Goal: Transaction & Acquisition: Subscribe to service/newsletter

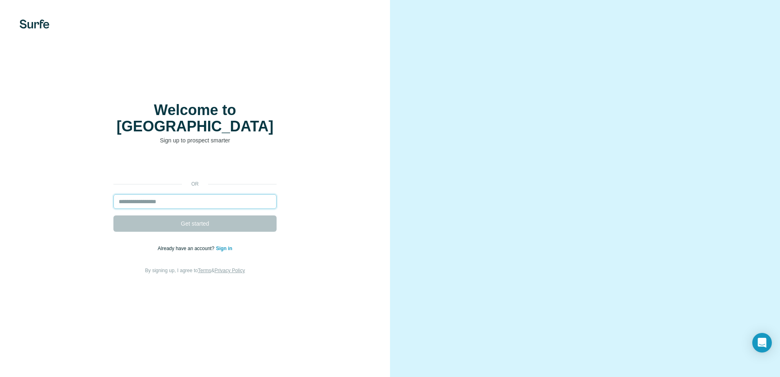
drag, startPoint x: 204, startPoint y: 200, endPoint x: 182, endPoint y: 202, distance: 21.3
click at [182, 202] on form "Get started" at bounding box center [194, 213] width 163 height 38
type input "**********"
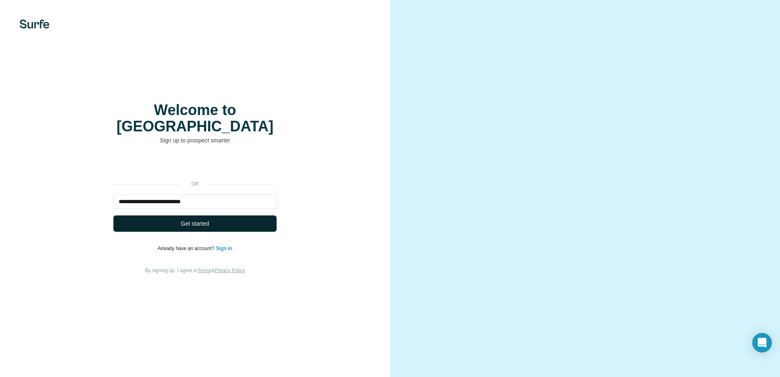
click at [200, 220] on span "Get started" at bounding box center [195, 224] width 28 height 8
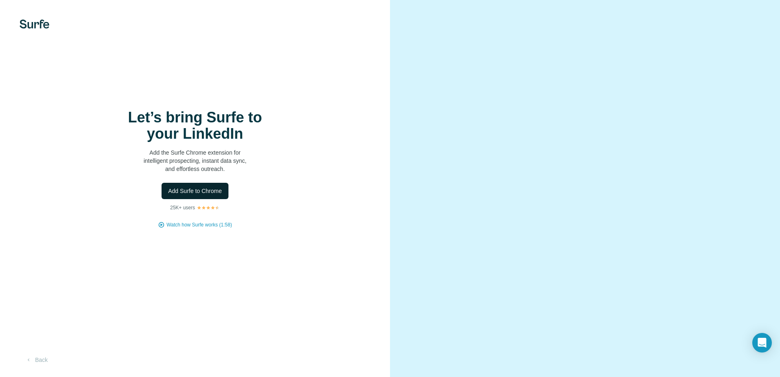
click at [204, 191] on span "Add Surfe to Chrome" at bounding box center [195, 191] width 54 height 8
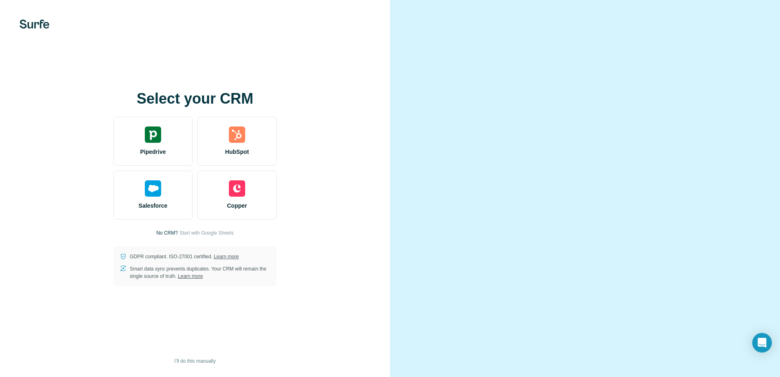
drag, startPoint x: 416, startPoint y: 78, endPoint x: 380, endPoint y: 84, distance: 36.4
click at [380, 84] on div "Select your CRM Pipedrive HubSpot Salesforce Copper No CRM? Start with Google S…" at bounding box center [195, 188] width 390 height 377
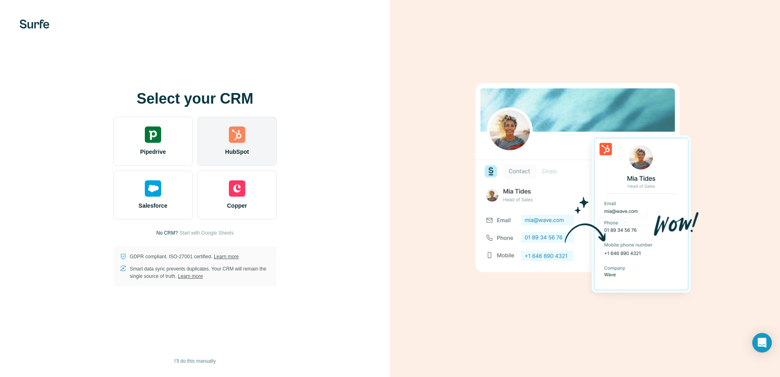
click at [239, 142] on img at bounding box center [237, 135] width 16 height 16
click at [242, 148] on span "HubSpot" at bounding box center [237, 152] width 24 height 8
